Goal: Task Accomplishment & Management: Manage account settings

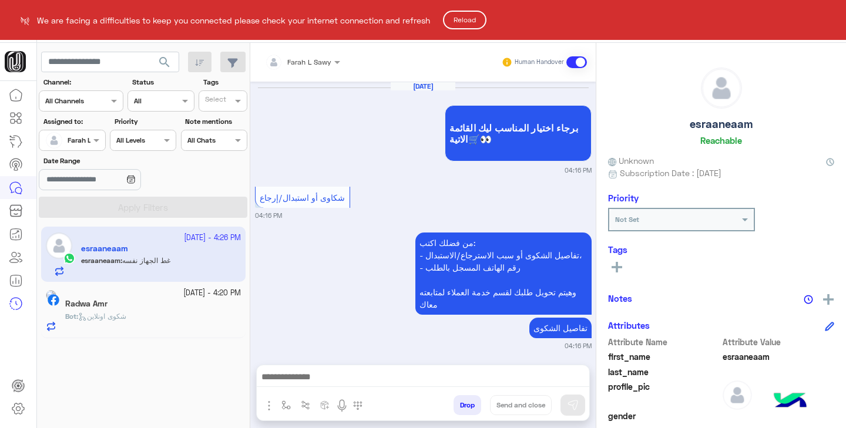
scroll to position [219, 0]
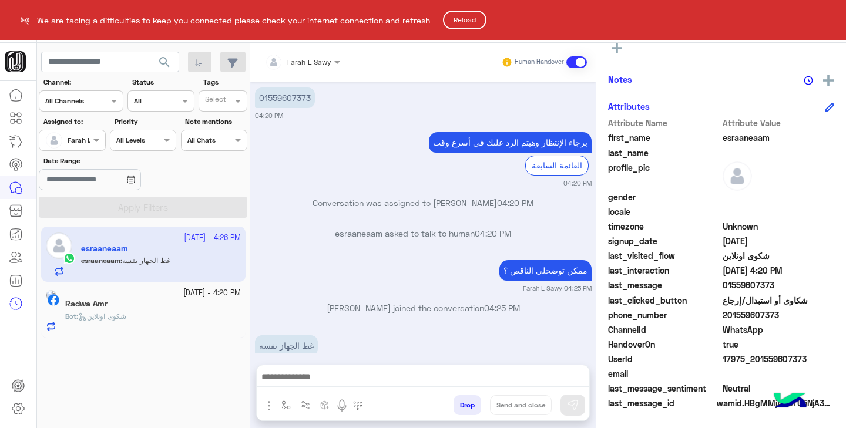
click at [466, 23] on button "Reload" at bounding box center [464, 20] width 43 height 19
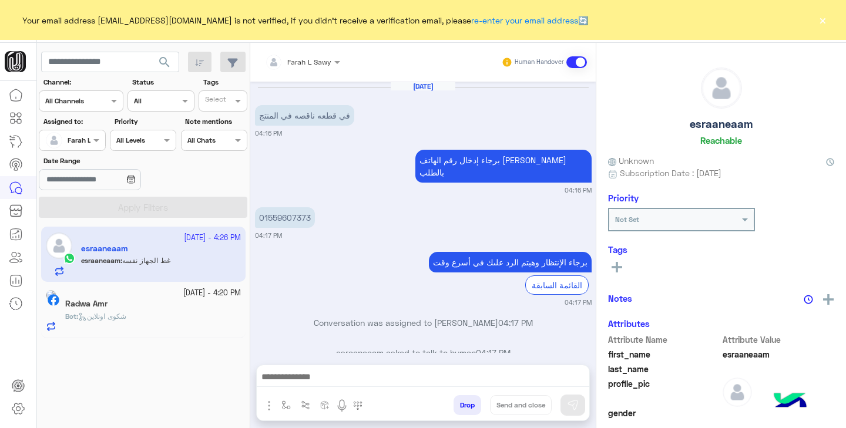
scroll to position [727, 0]
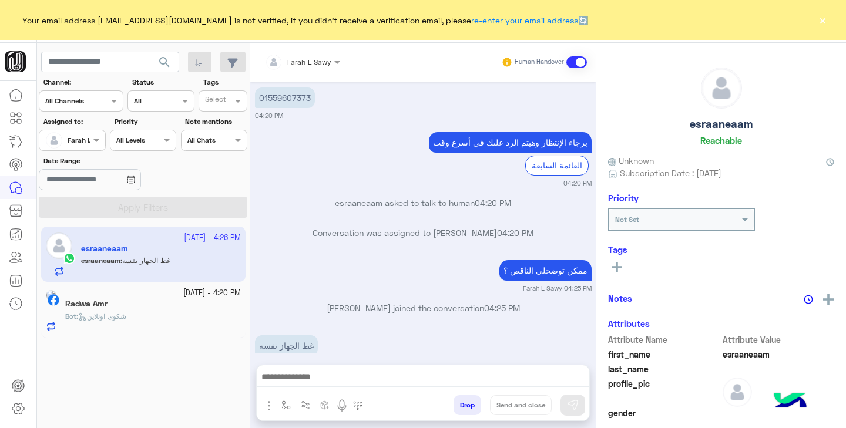
click at [824, 26] on button "×" at bounding box center [822, 20] width 12 height 12
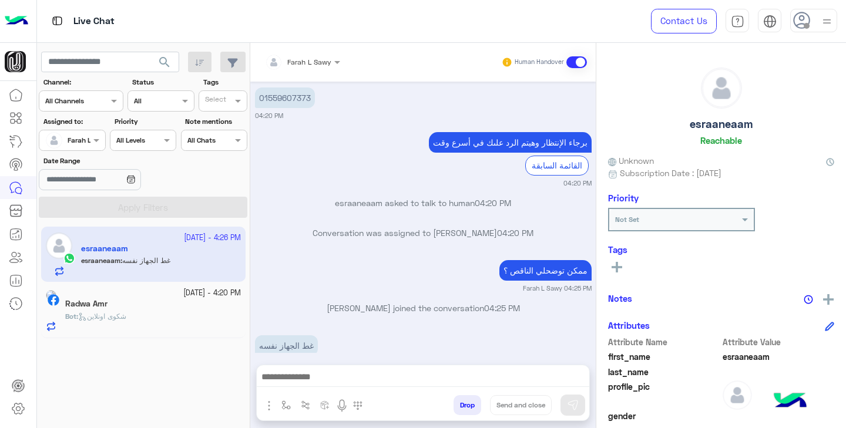
click at [80, 144] on span "Farah L Sawy" at bounding box center [89, 140] width 43 height 9
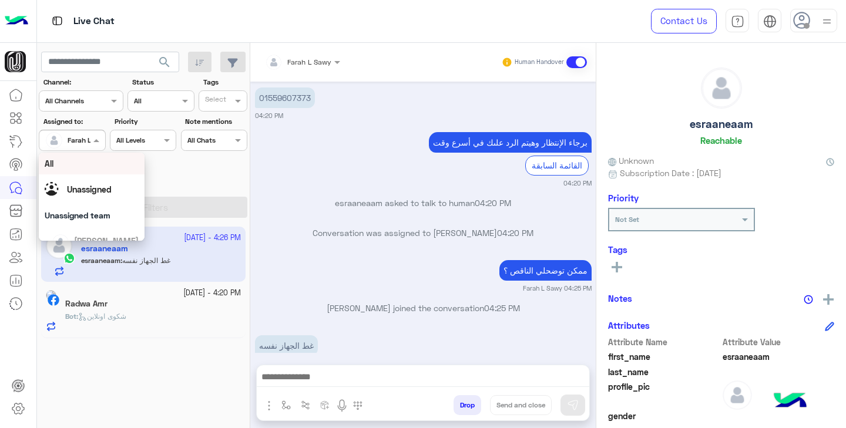
click at [80, 144] on span "Farah L Sawy" at bounding box center [89, 140] width 43 height 9
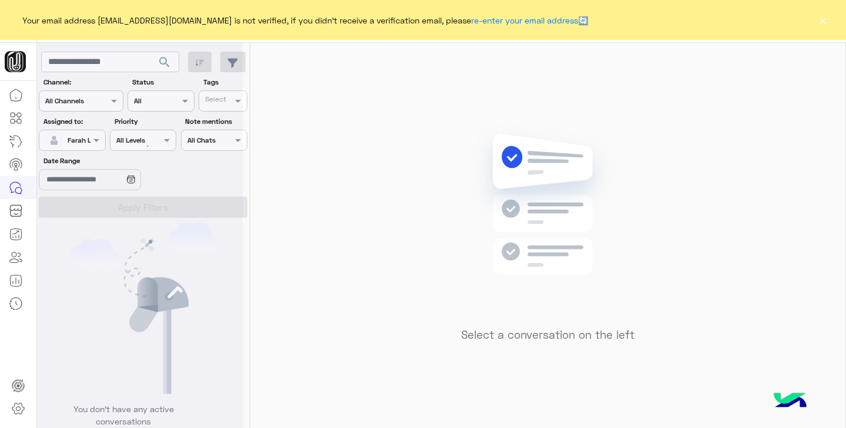
click at [827, 22] on button "×" at bounding box center [822, 20] width 12 height 12
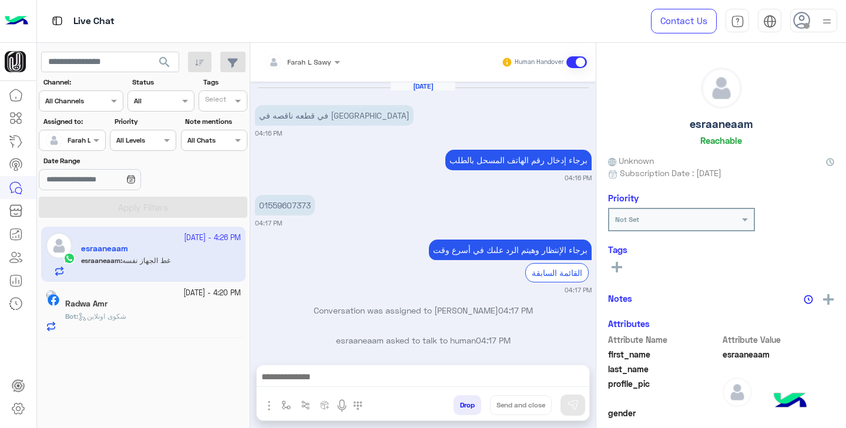
scroll to position [727, 0]
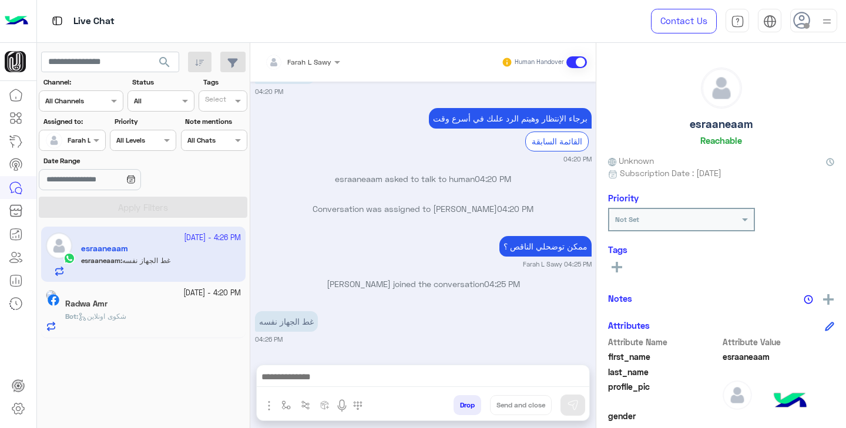
click at [68, 143] on input "text" at bounding box center [58, 139] width 27 height 11
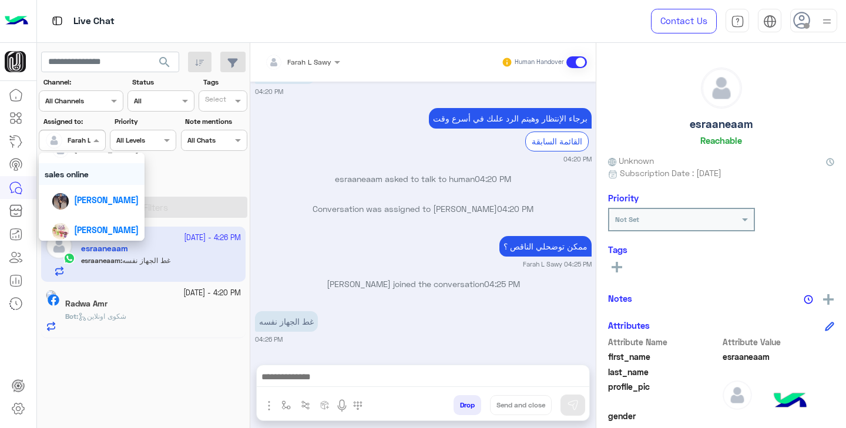
scroll to position [105, 0]
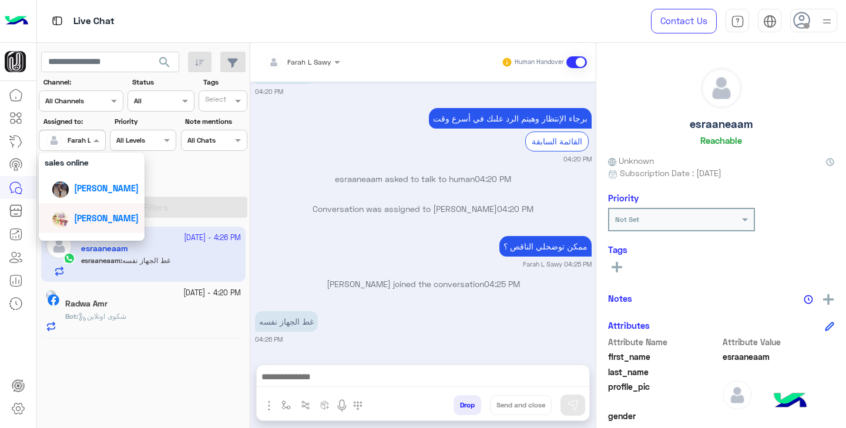
click at [90, 217] on span "[PERSON_NAME]" at bounding box center [106, 218] width 65 height 10
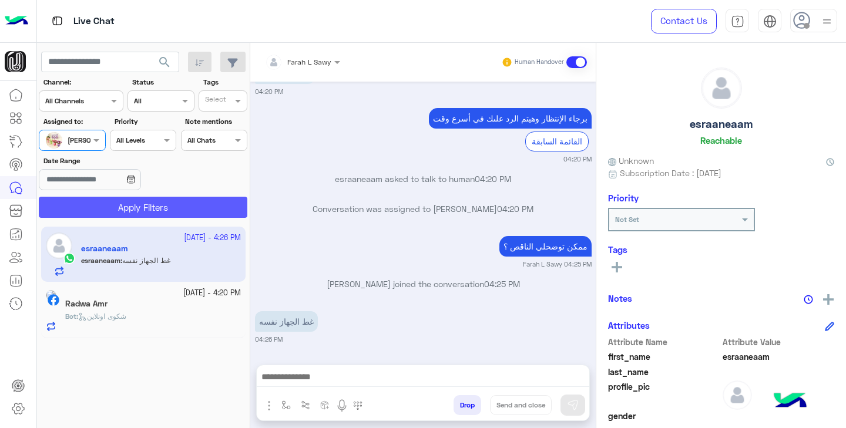
click at [153, 211] on button "Apply Filters" at bounding box center [143, 207] width 209 height 21
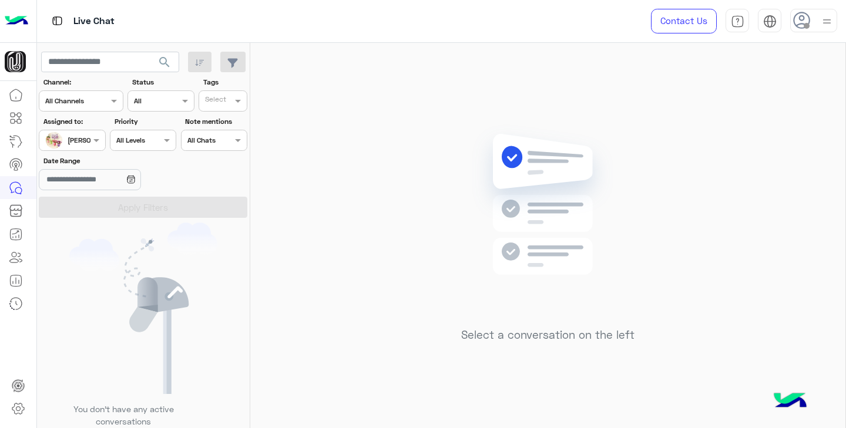
click at [84, 141] on div at bounding box center [71, 138] width 65 height 11
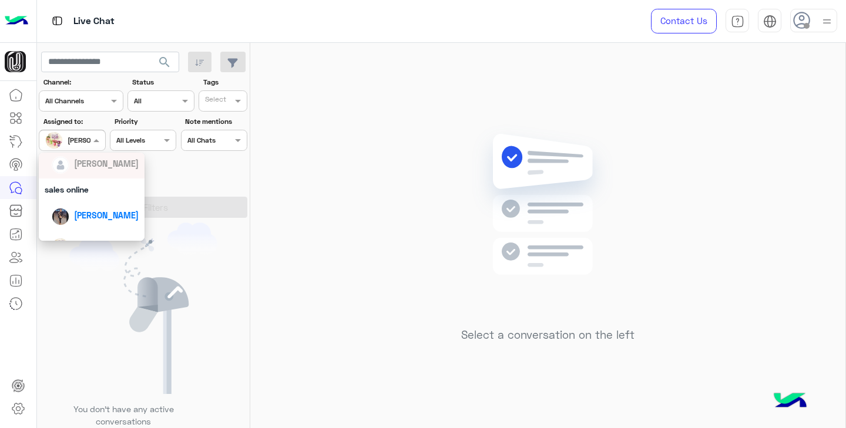
scroll to position [110, 0]
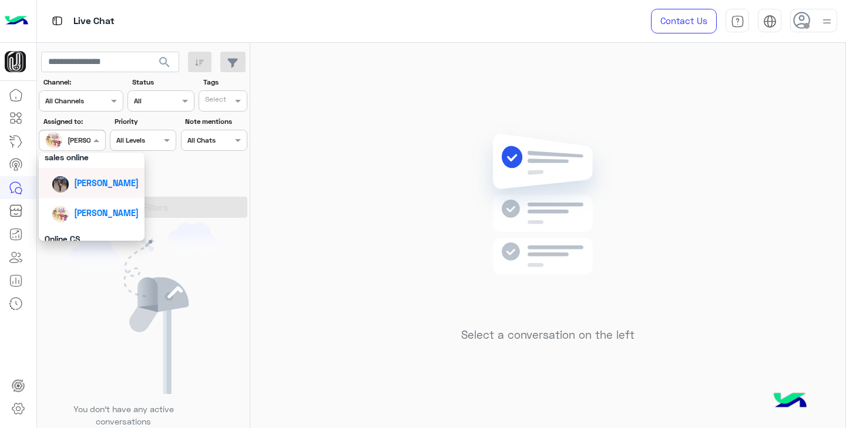
click at [103, 187] on span "[PERSON_NAME]" at bounding box center [106, 183] width 65 height 10
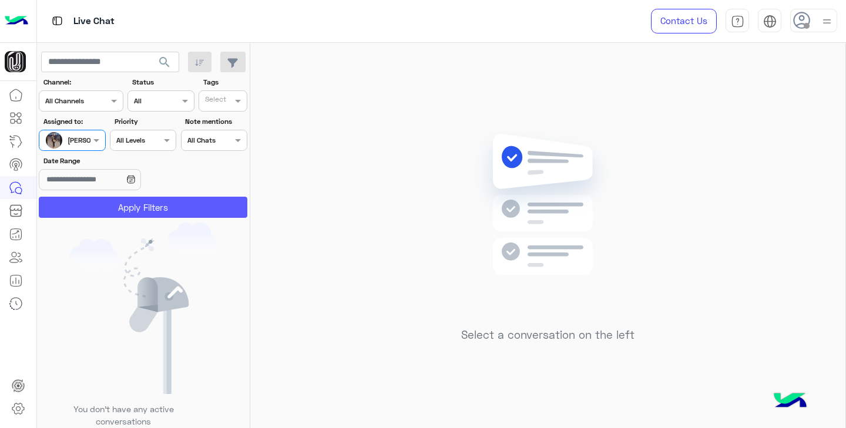
click at [127, 210] on button "Apply Filters" at bounding box center [143, 207] width 209 height 21
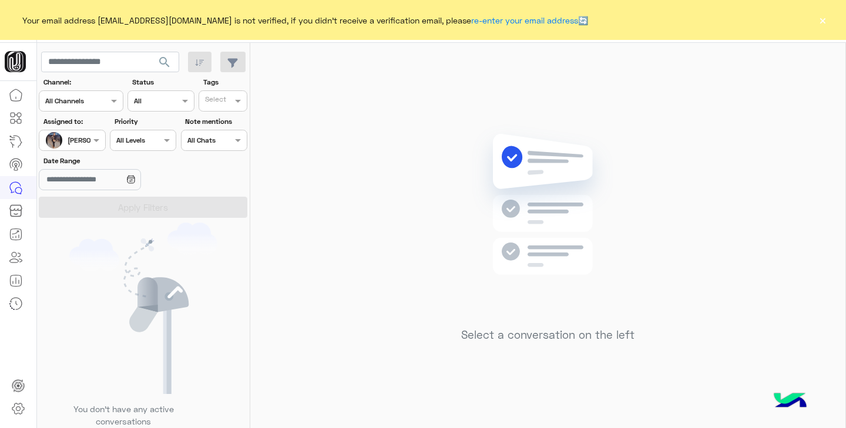
click at [826, 18] on button "×" at bounding box center [822, 20] width 12 height 12
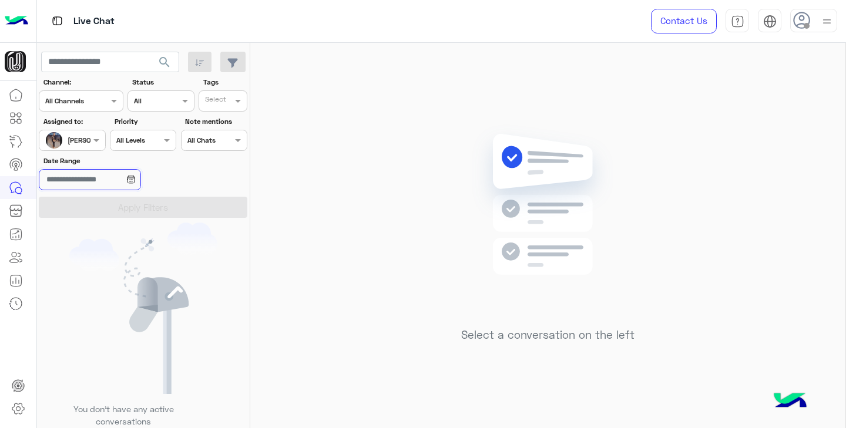
click at [118, 184] on input "Date Range" at bounding box center [90, 179] width 102 height 21
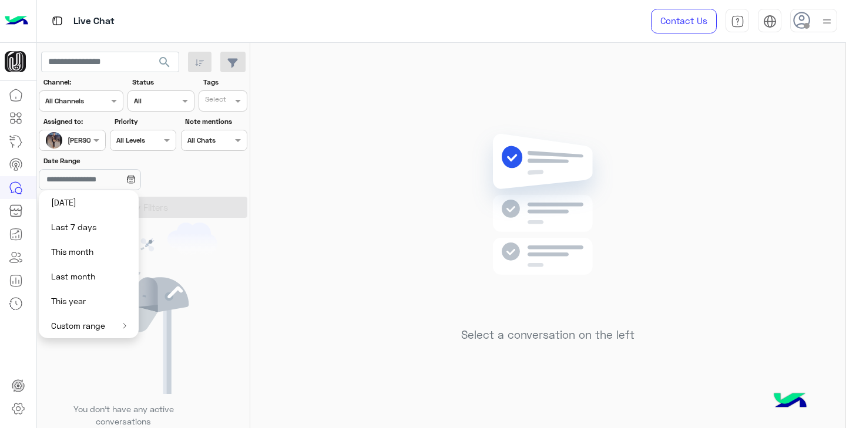
click at [204, 179] on div "Date Range" at bounding box center [143, 174] width 213 height 37
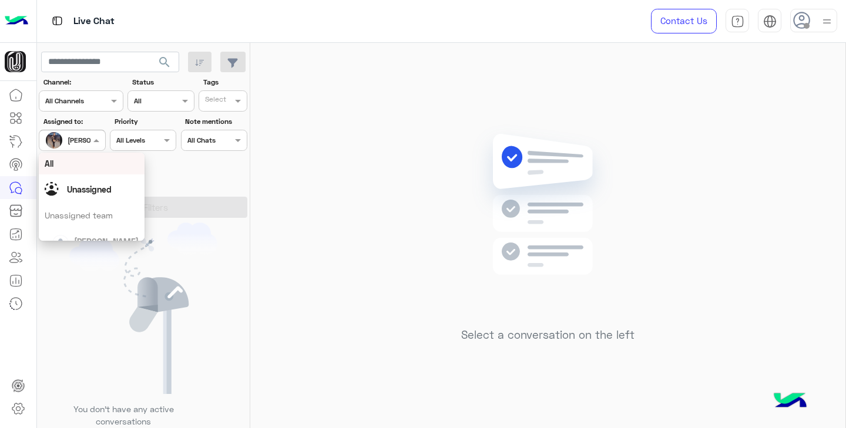
click at [82, 137] on div at bounding box center [71, 138] width 65 height 11
click at [99, 193] on span "Unassigned" at bounding box center [89, 189] width 45 height 10
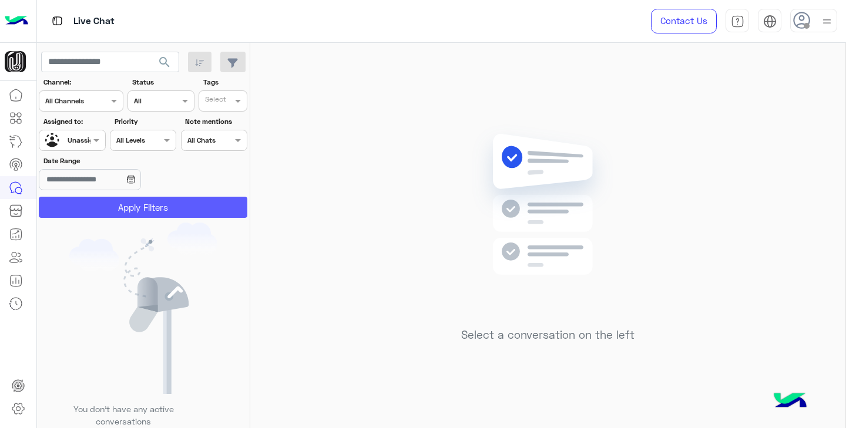
click at [115, 206] on button "Apply Filters" at bounding box center [143, 207] width 209 height 21
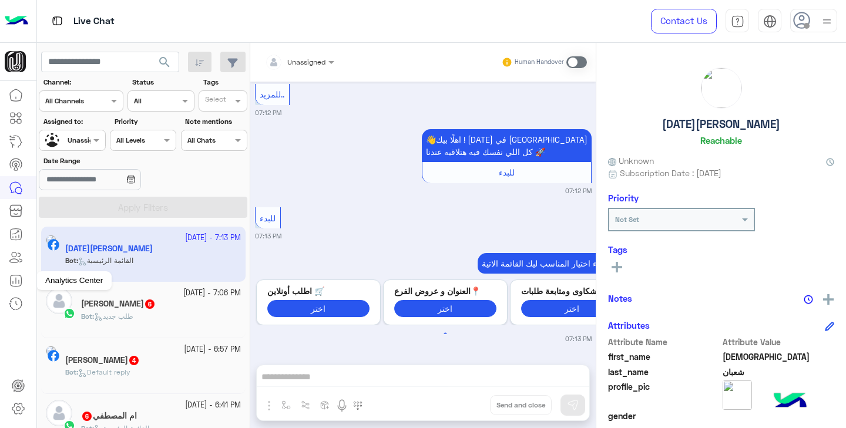
click at [19, 280] on icon at bounding box center [19, 282] width 0 height 4
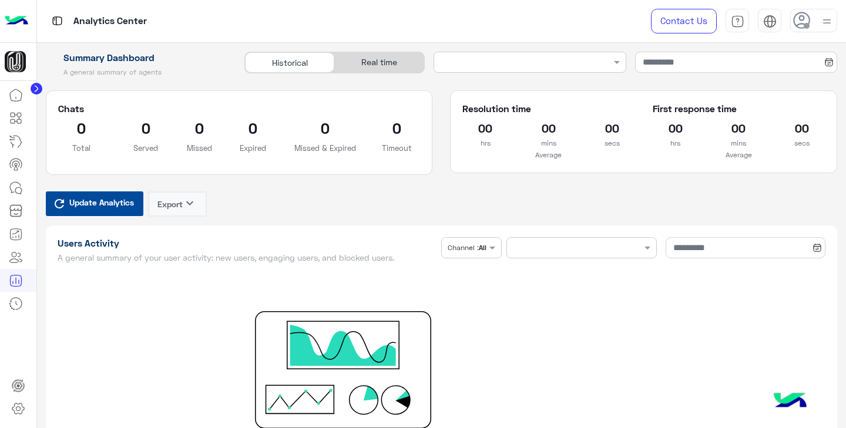
click at [110, 208] on span "Update Analytics" at bounding box center [101, 202] width 70 height 16
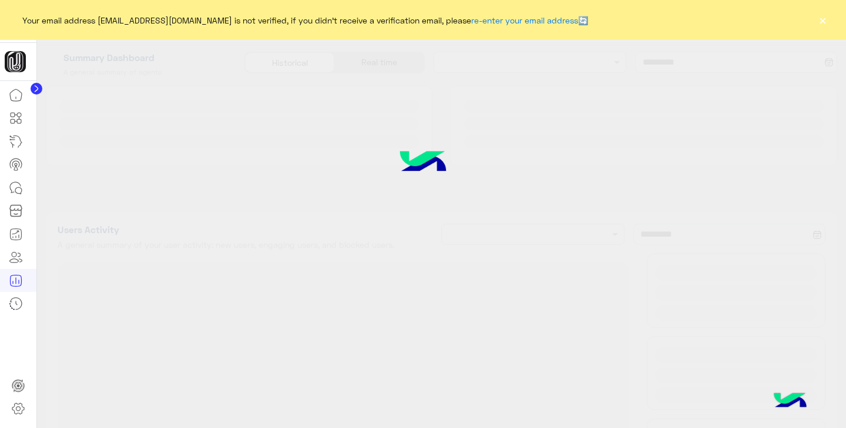
type input "**********"
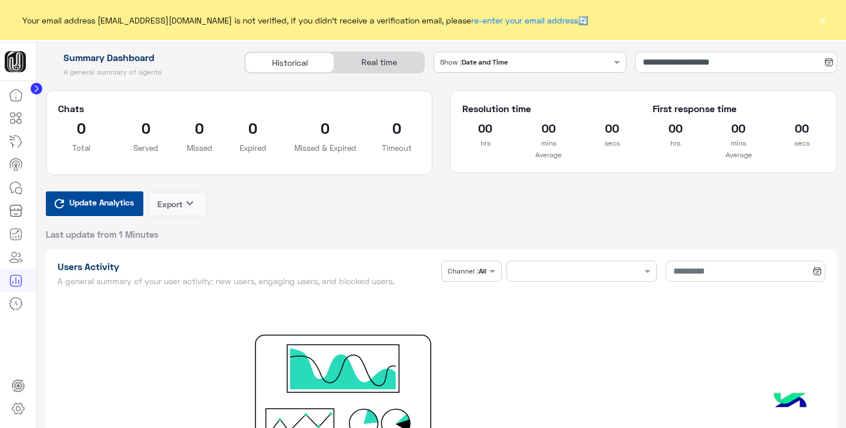
click at [822, 22] on button "×" at bounding box center [822, 20] width 12 height 12
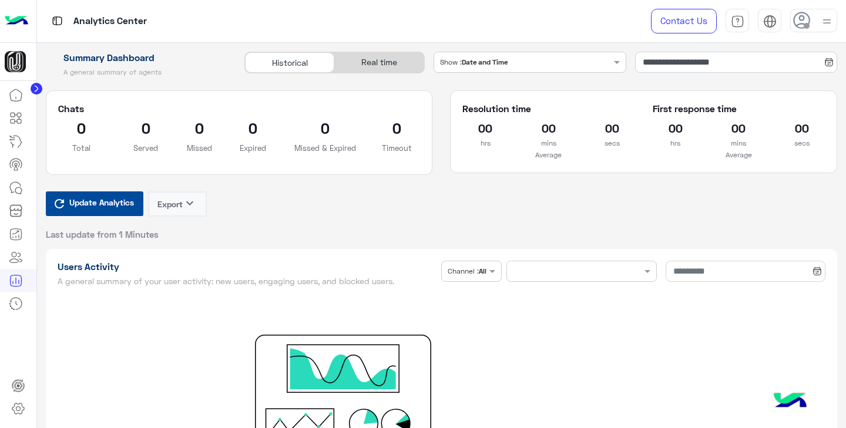
click at [386, 61] on div "Real time" at bounding box center [378, 62] width 89 height 21
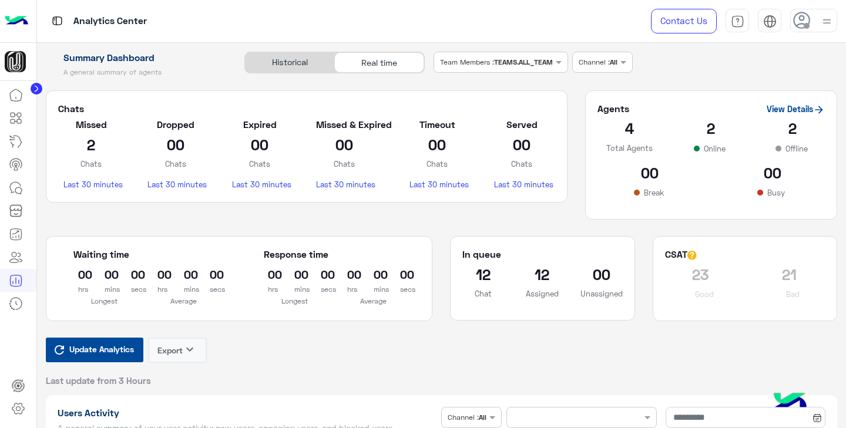
click at [107, 347] on span "Update Analytics" at bounding box center [101, 349] width 70 height 16
click at [775, 107] on link "View Details" at bounding box center [796, 109] width 58 height 10
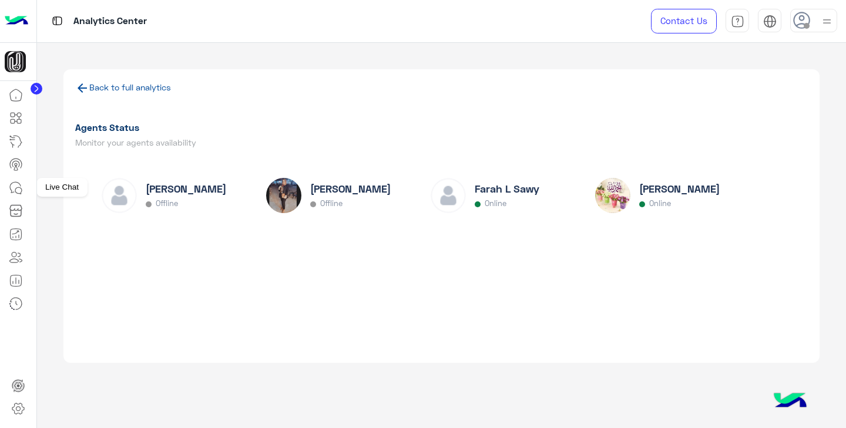
click at [16, 189] on icon at bounding box center [16, 188] width 14 height 14
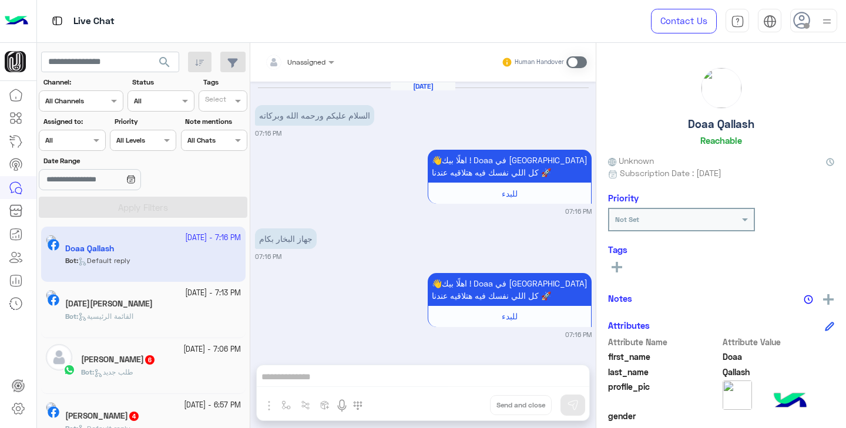
click at [75, 149] on div "Assigned on All" at bounding box center [72, 140] width 66 height 21
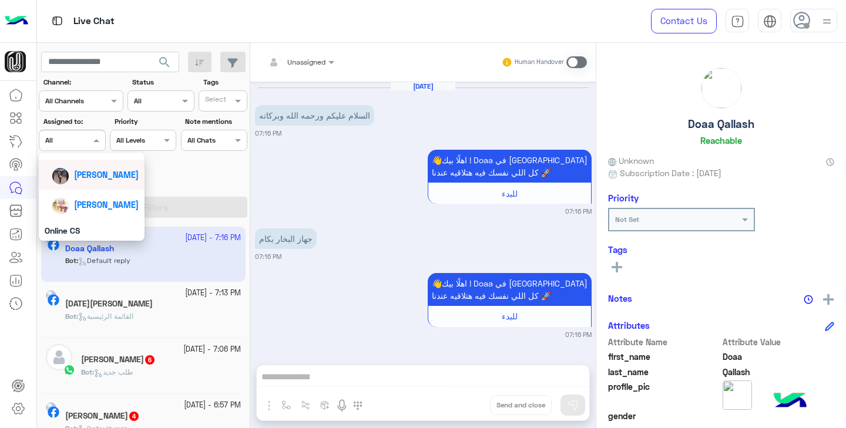
scroll to position [120, 0]
click at [95, 203] on span "[PERSON_NAME]" at bounding box center [106, 203] width 65 height 10
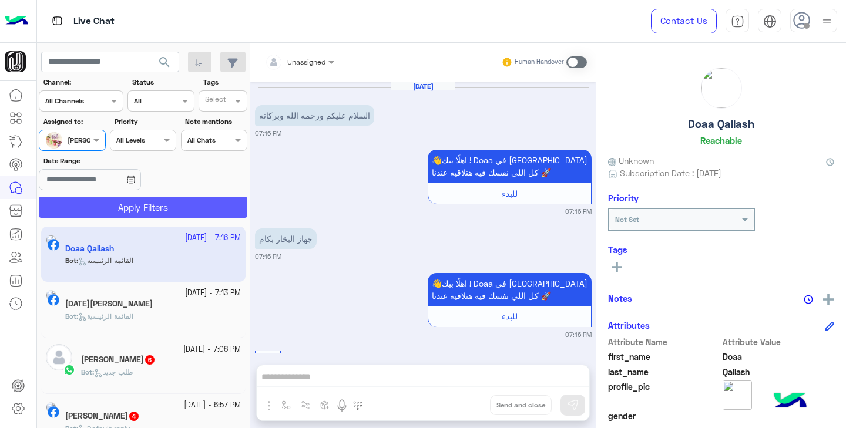
click at [123, 205] on button "Apply Filters" at bounding box center [143, 207] width 209 height 21
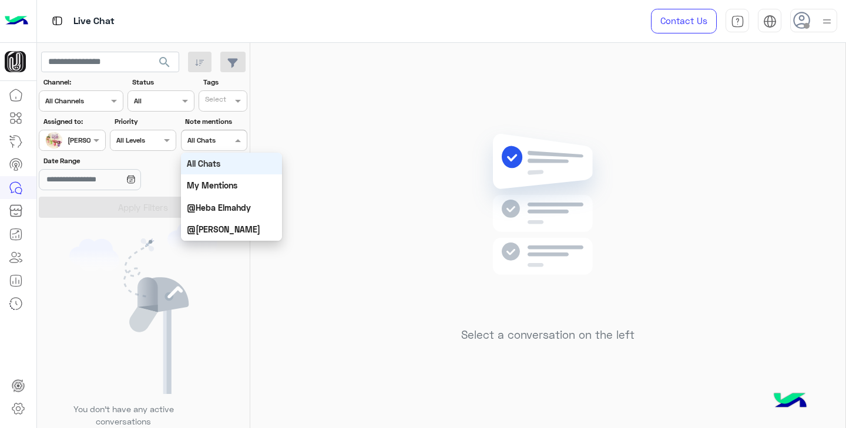
click at [204, 136] on input "text" at bounding box center [200, 139] width 27 height 11
click at [214, 139] on div at bounding box center [214, 138] width 65 height 11
click at [250, 83] on mat-drawer "Select a conversation on the left" at bounding box center [548, 238] width 596 height 390
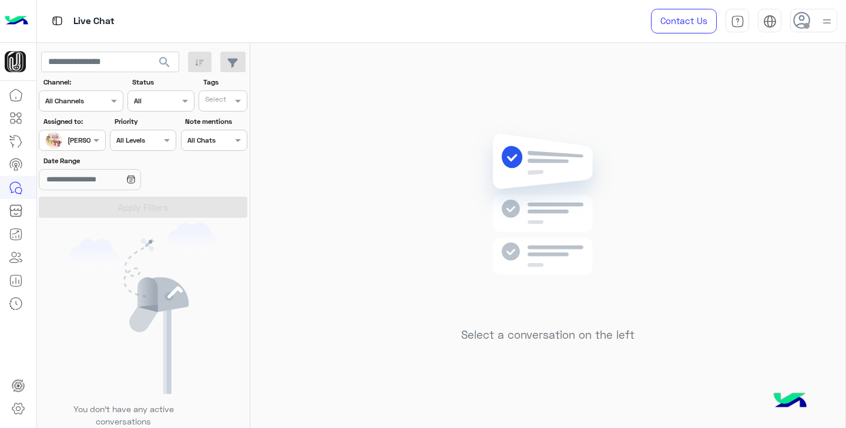
click at [82, 146] on div "[PERSON_NAME]" at bounding box center [67, 140] width 45 height 23
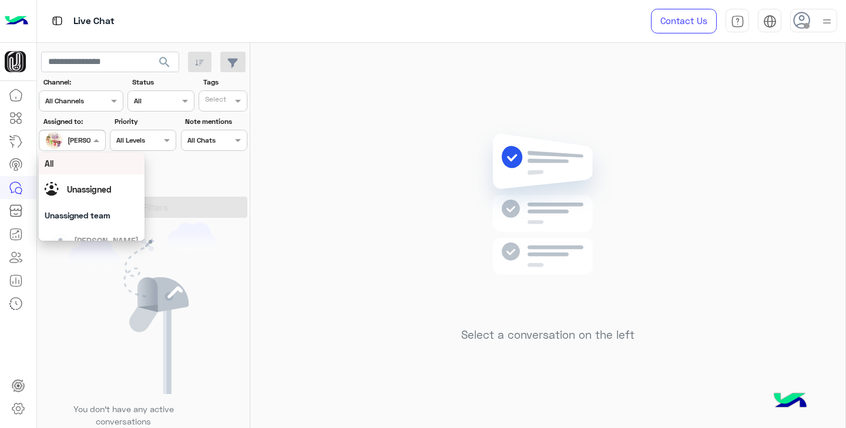
click at [84, 166] on div "All" at bounding box center [92, 163] width 94 height 12
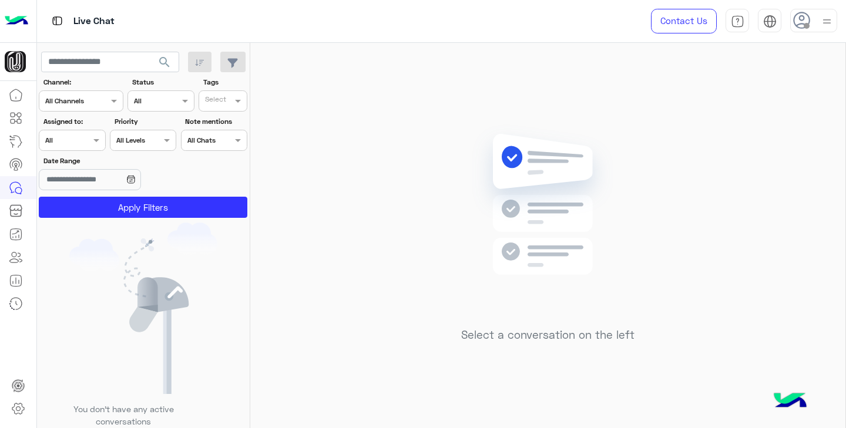
click at [118, 226] on img at bounding box center [143, 309] width 148 height 172
click at [125, 221] on app-inbox-users-filters "search Channel: Channel All Channels Status Channel All Tags Select Assigned to…" at bounding box center [143, 133] width 213 height 180
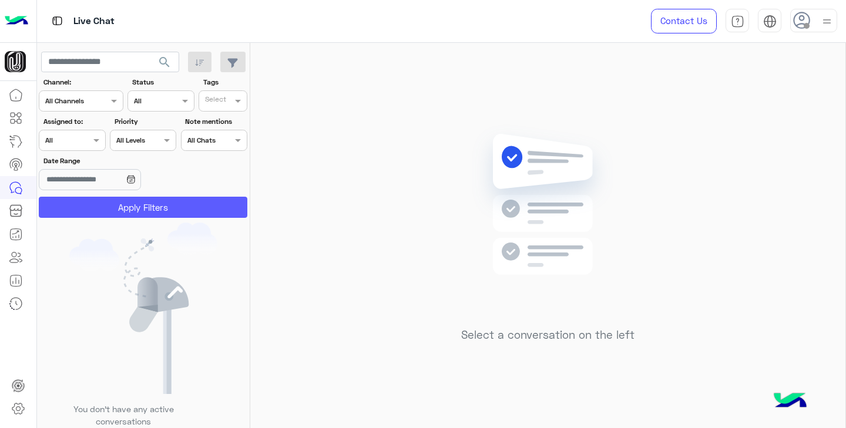
click at [133, 214] on button "Apply Filters" at bounding box center [143, 207] width 209 height 21
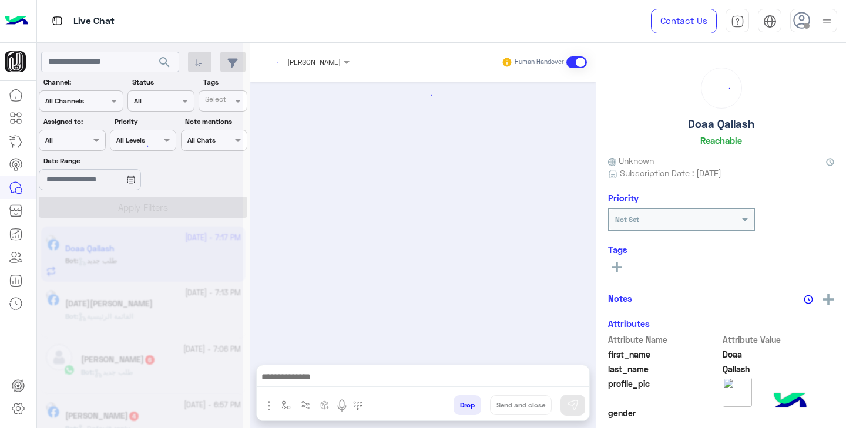
scroll to position [444, 0]
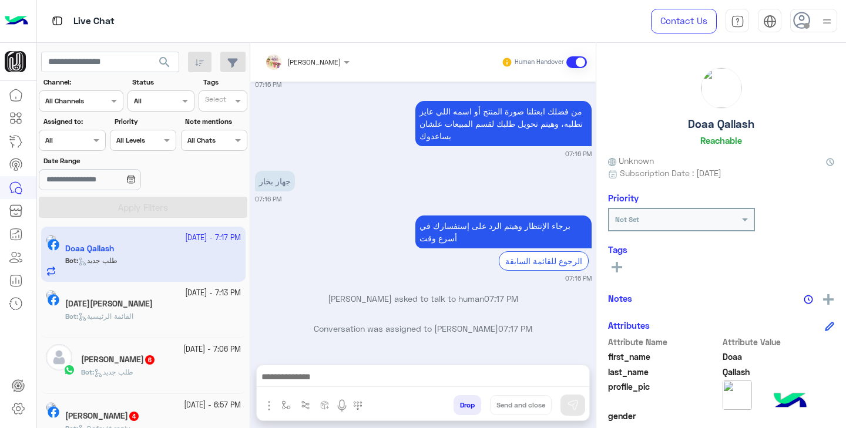
click at [145, 301] on div "[DATE][PERSON_NAME]" at bounding box center [153, 305] width 176 height 12
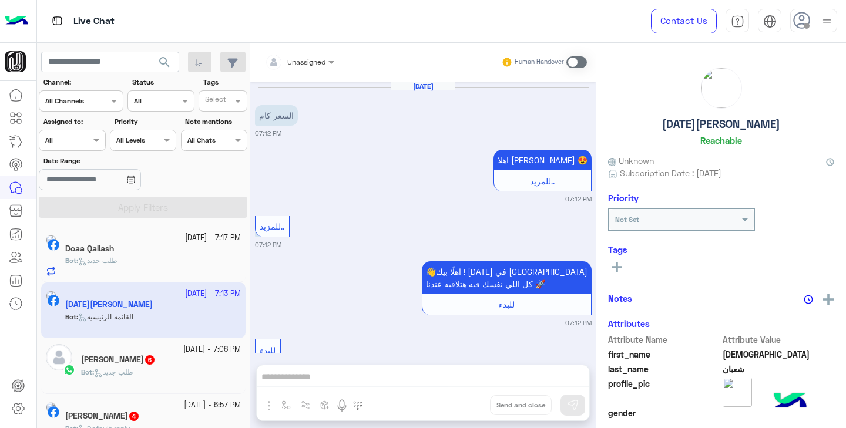
scroll to position [133, 0]
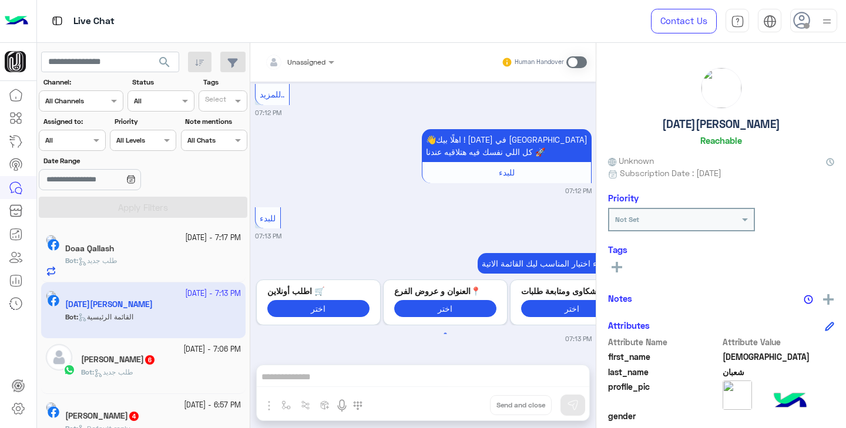
click at [114, 250] on h5 "Doaa Qallash" at bounding box center [89, 249] width 49 height 10
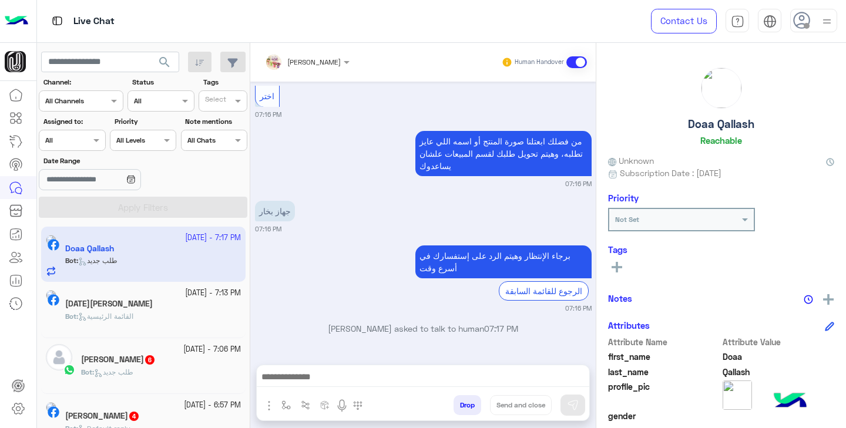
scroll to position [444, 0]
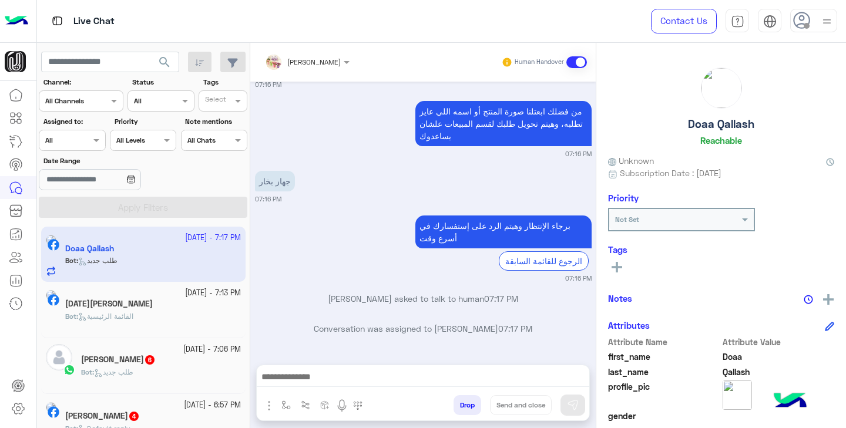
click at [82, 140] on div at bounding box center [71, 138] width 65 height 11
click at [82, 145] on div "Assigned on All" at bounding box center [64, 140] width 51 height 11
click at [78, 101] on input "text" at bounding box center [66, 100] width 43 height 11
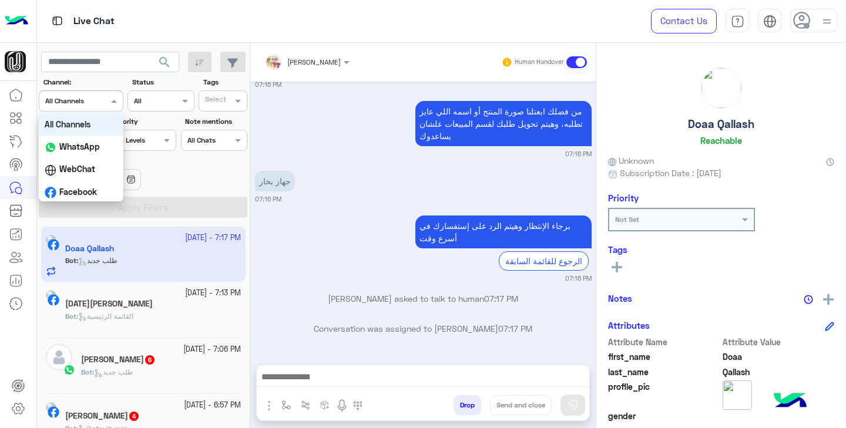
click at [84, 106] on div "All Channels" at bounding box center [64, 101] width 39 height 11
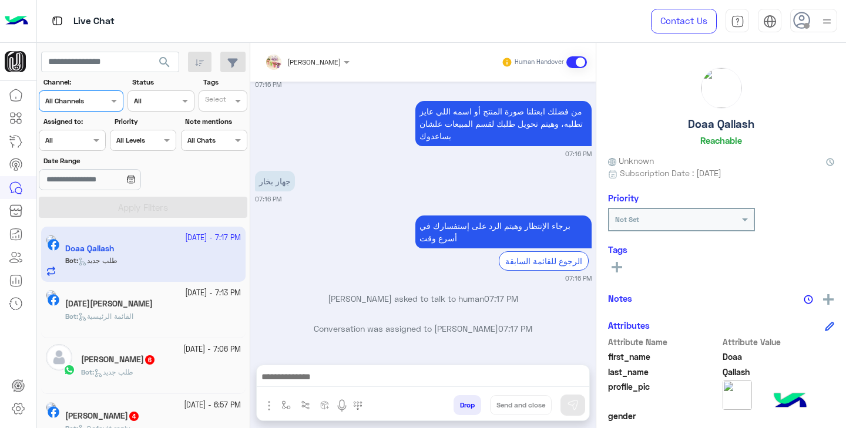
click at [76, 135] on div at bounding box center [71, 138] width 65 height 11
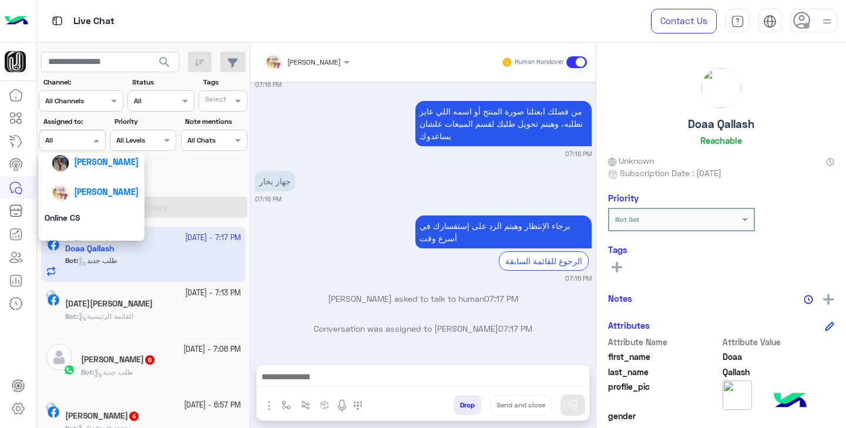
scroll to position [135, 0]
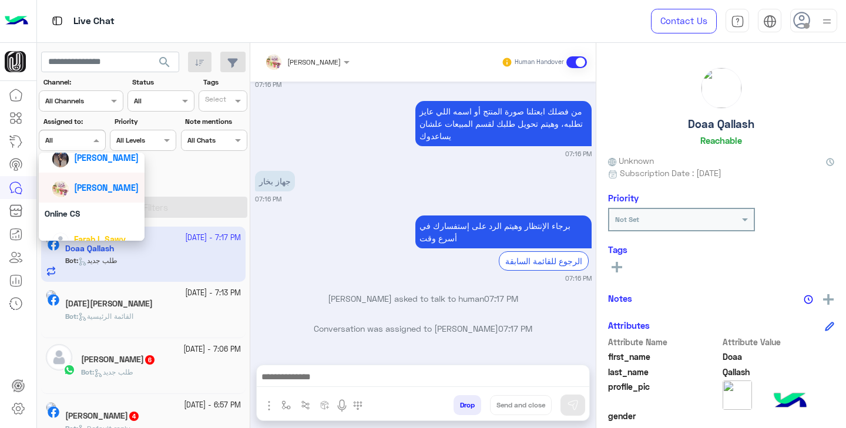
click at [99, 184] on span "[PERSON_NAME]" at bounding box center [106, 188] width 65 height 10
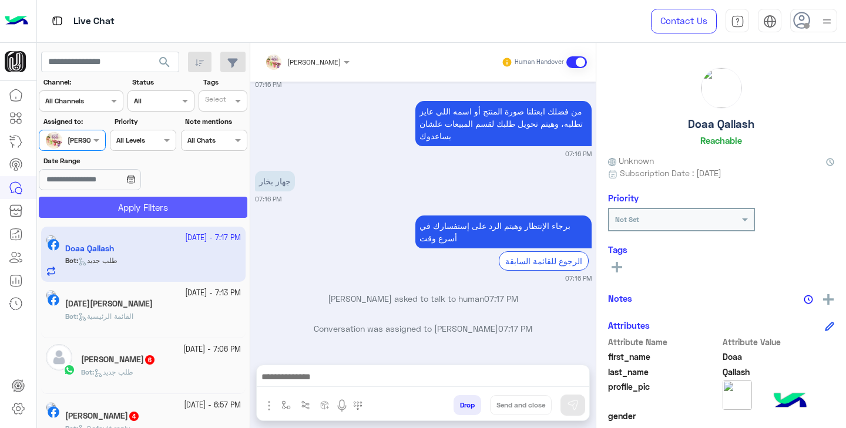
click at [130, 207] on button "Apply Filters" at bounding box center [143, 207] width 209 height 21
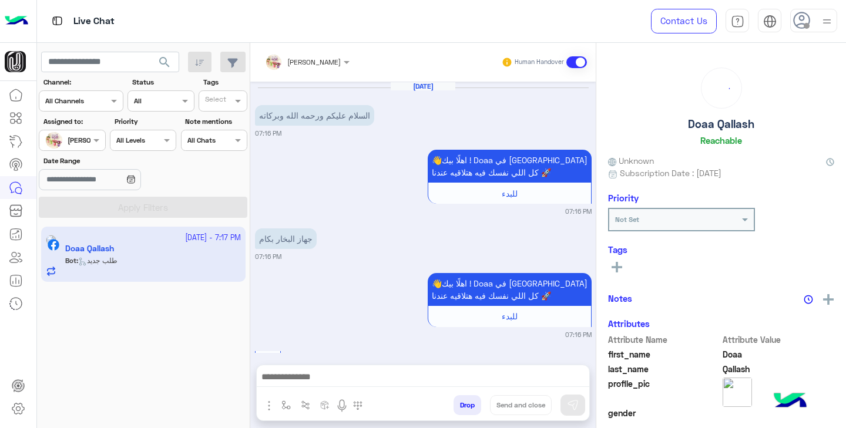
scroll to position [444, 0]
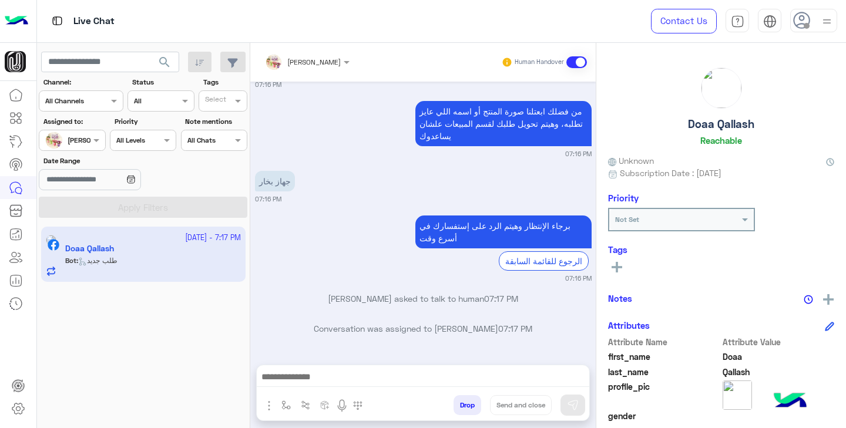
click at [113, 251] on app-inbox-user "[DATE] - 7:17 PM Doaa Qallash Bot : طلب جديد" at bounding box center [143, 254] width 204 height 55
click at [21, 118] on icon at bounding box center [16, 118] width 14 height 14
click at [19, 408] on icon at bounding box center [18, 409] width 4 height 4
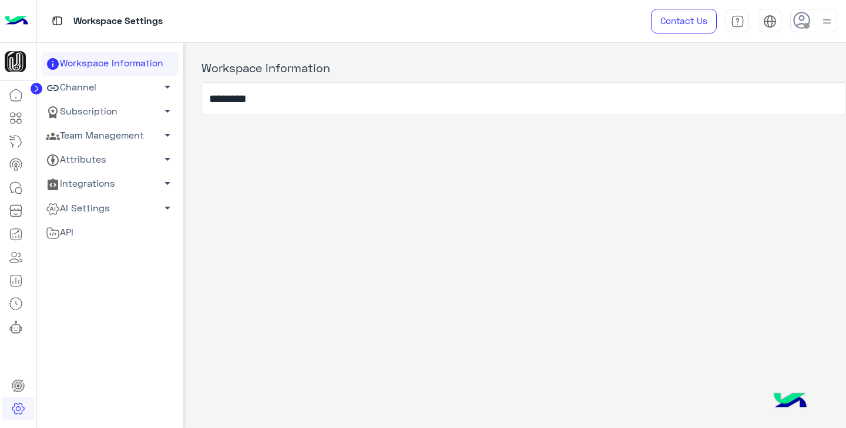
click at [110, 89] on link "Channel arrow_drop_down" at bounding box center [109, 88] width 137 height 24
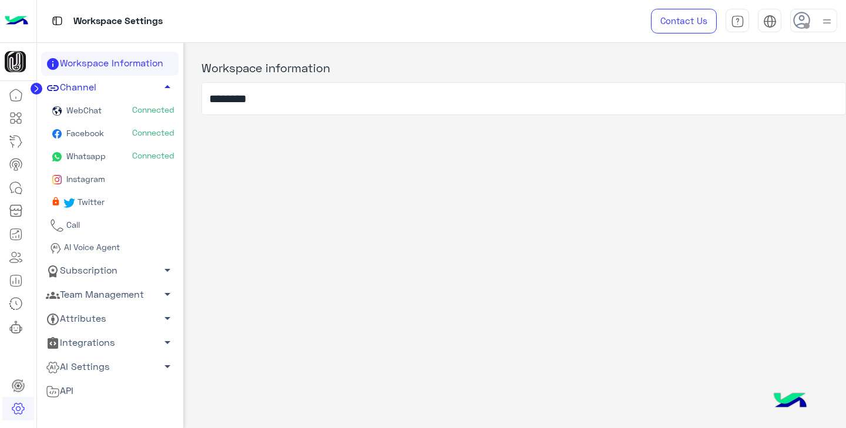
click at [103, 89] on link "Channel arrow_drop_up" at bounding box center [109, 88] width 137 height 24
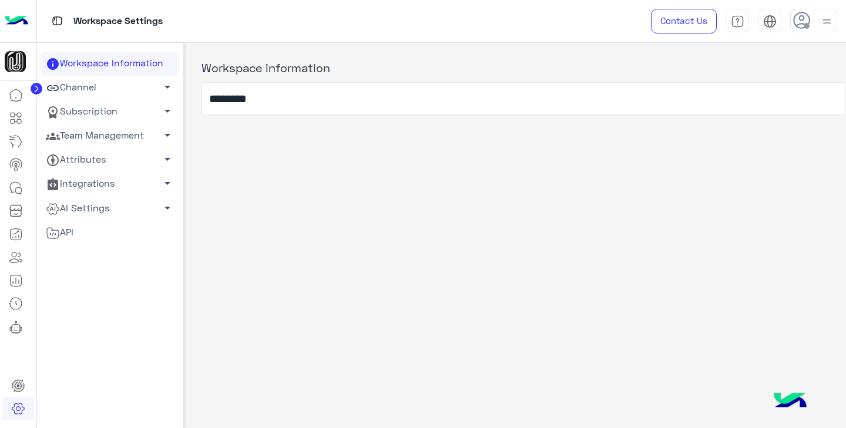
click at [105, 140] on link "Team Management arrow_drop_down" at bounding box center [109, 136] width 137 height 24
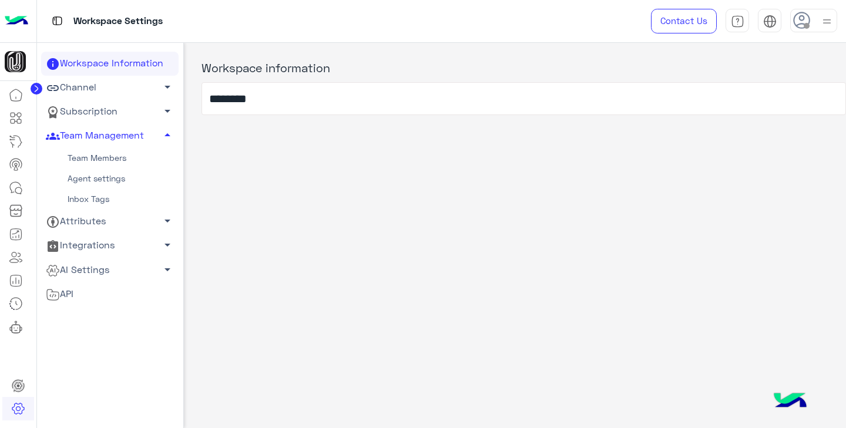
click at [112, 159] on link "Team Members" at bounding box center [109, 158] width 137 height 21
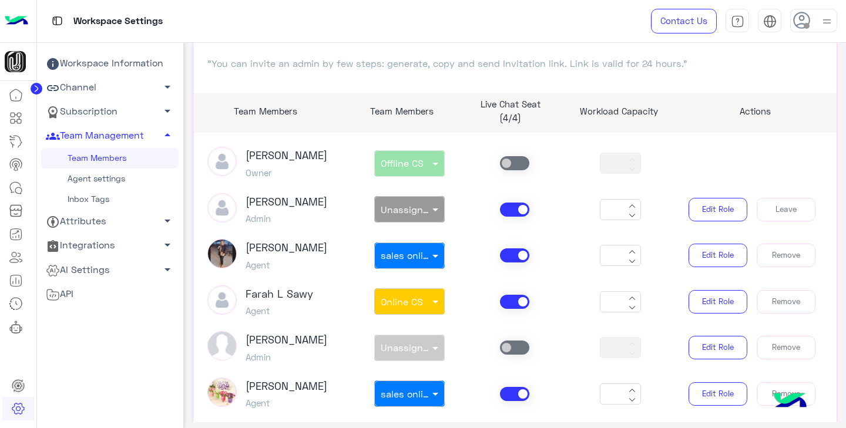
scroll to position [3, 0]
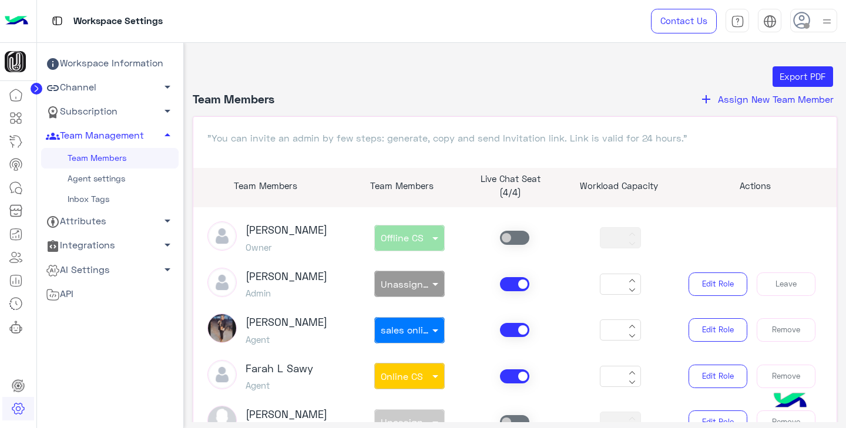
click at [765, 103] on span "Assign New Team Member" at bounding box center [776, 98] width 116 height 11
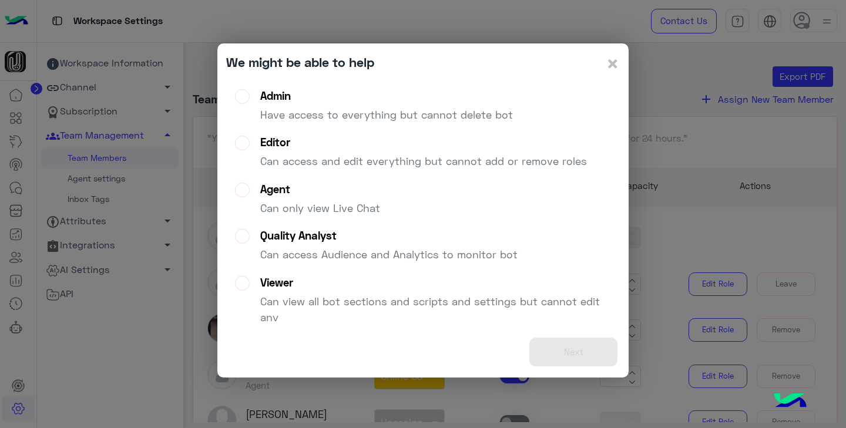
click at [264, 193] on div "Agent" at bounding box center [320, 190] width 120 height 14
click at [576, 352] on button "Next" at bounding box center [573, 352] width 88 height 29
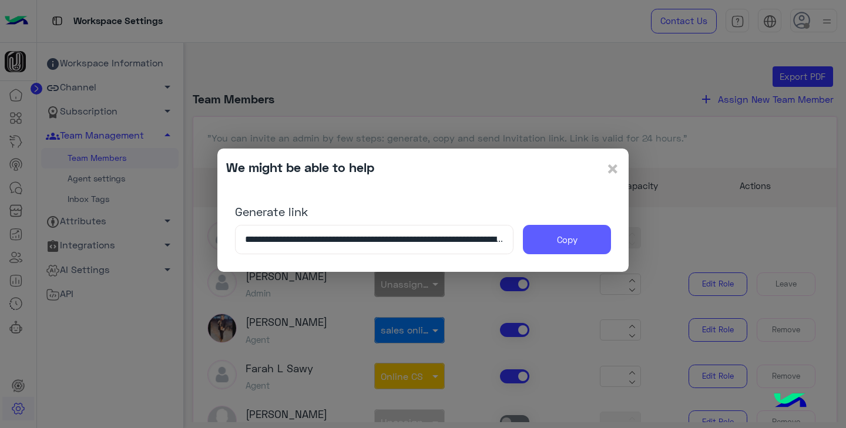
click at [572, 243] on button "Copy" at bounding box center [567, 239] width 88 height 29
click at [616, 170] on span "×" at bounding box center [613, 168] width 14 height 26
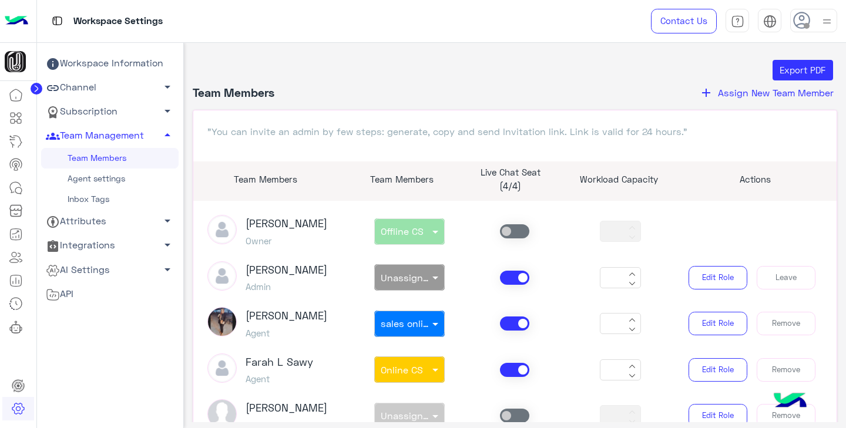
scroll to position [0, 0]
